Goal: Transaction & Acquisition: Purchase product/service

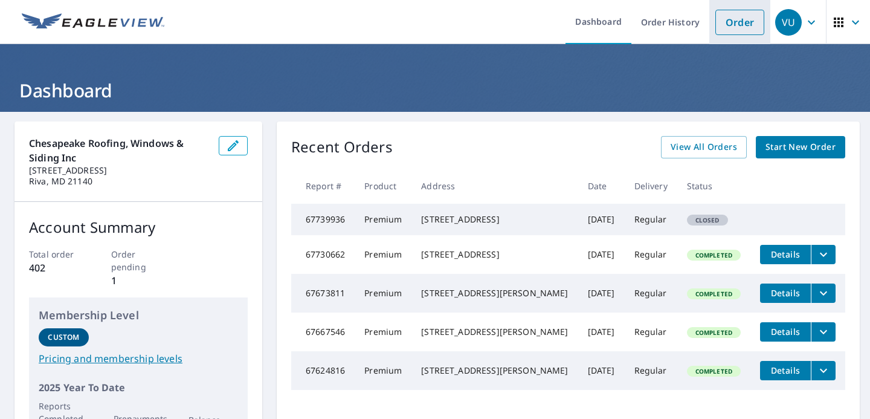
click at [739, 32] on link "Order" at bounding box center [740, 22] width 49 height 25
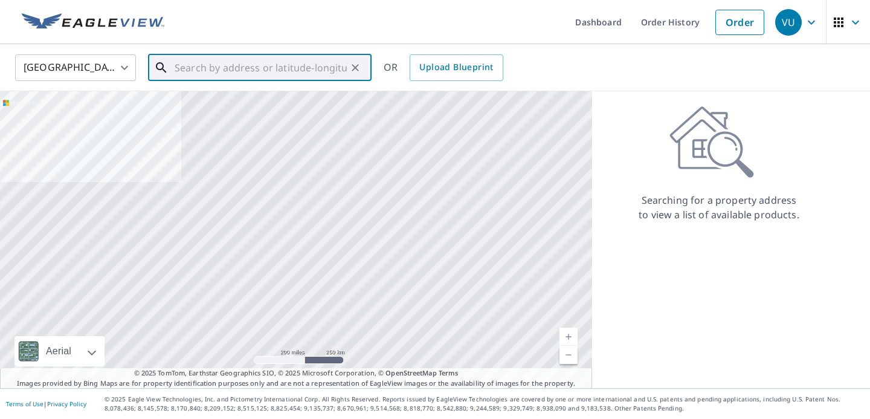
click at [271, 66] on input "text" at bounding box center [261, 68] width 172 height 34
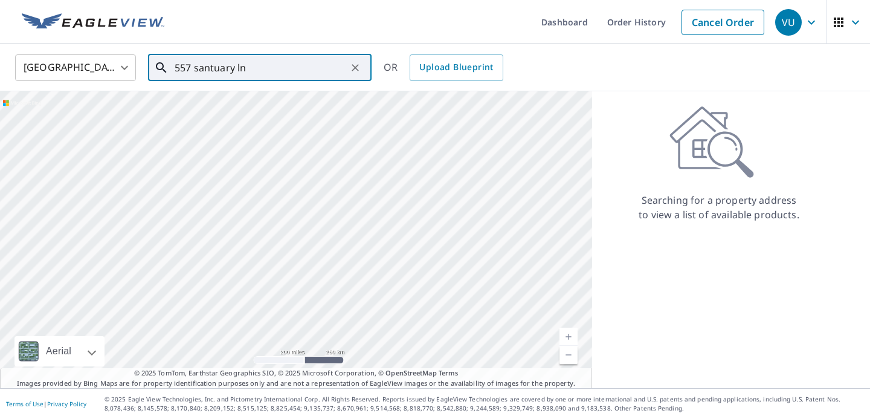
click at [211, 65] on input "557 santuary ln" at bounding box center [261, 68] width 172 height 34
click at [213, 98] on span "[STREET_ADDRESS]" at bounding box center [267, 103] width 190 height 15
type input "[STREET_ADDRESS]"
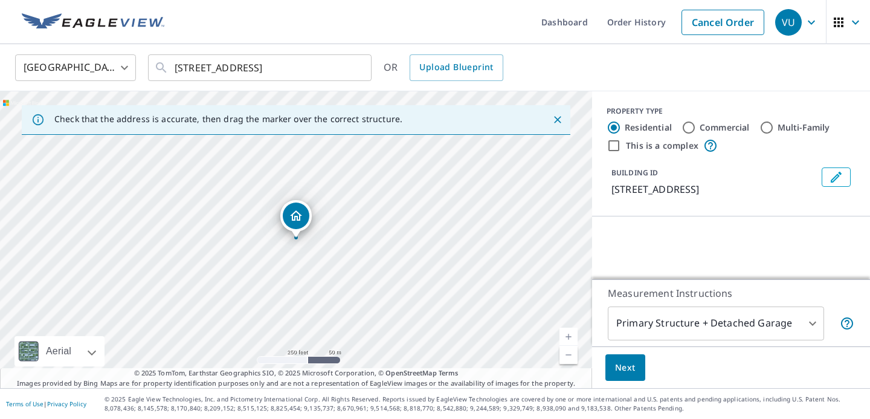
click at [627, 365] on span "Next" at bounding box center [625, 367] width 21 height 15
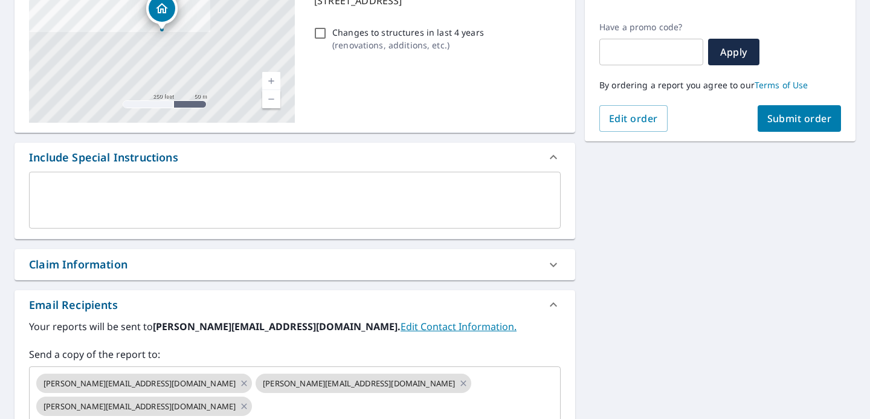
scroll to position [351, 0]
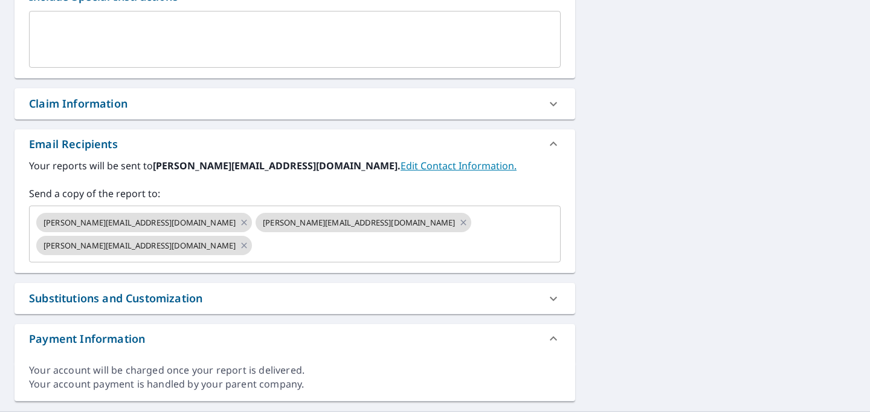
click at [138, 112] on div "Claim Information" at bounding box center [295, 103] width 561 height 31
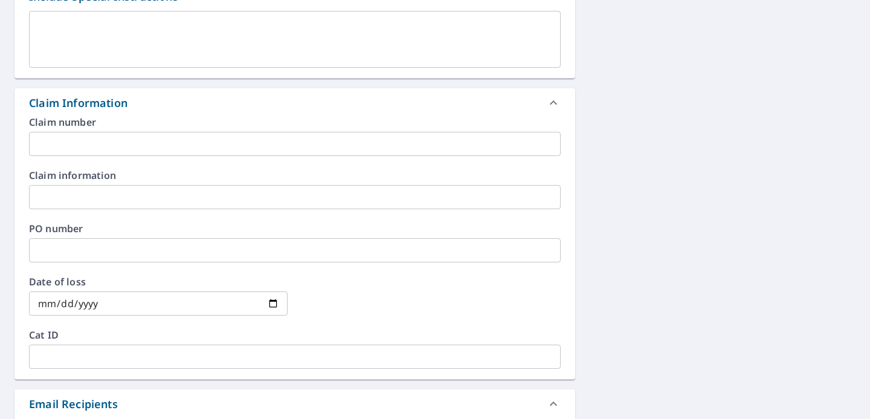
click at [105, 245] on input "text" at bounding box center [295, 250] width 532 height 24
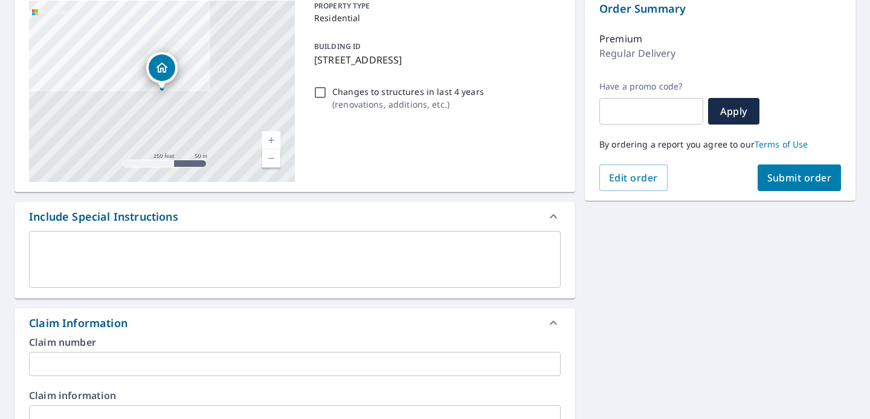
scroll to position [43, 0]
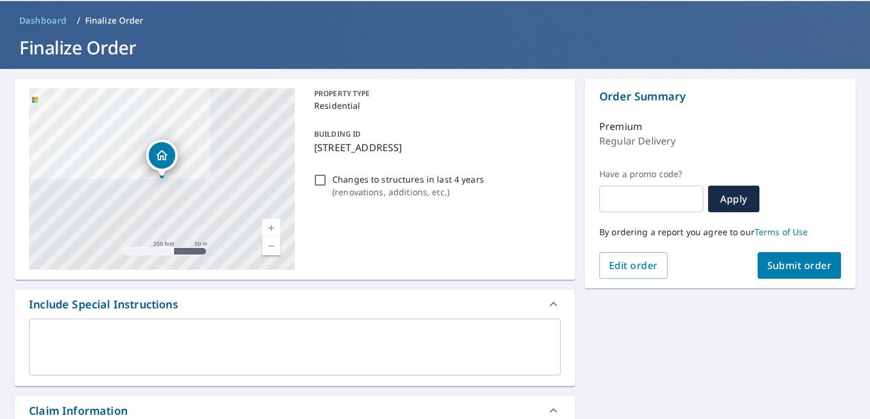
type input "[PERSON_NAME]"
click at [780, 265] on span "Submit order" at bounding box center [800, 265] width 65 height 13
